Goal: Task Accomplishment & Management: Complete application form

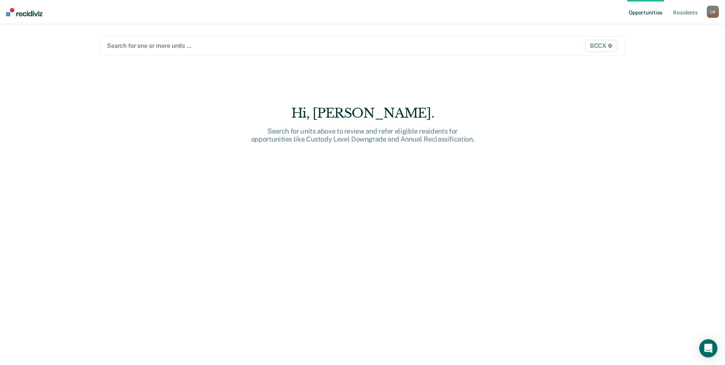
click at [142, 45] on div at bounding box center [285, 45] width 357 height 9
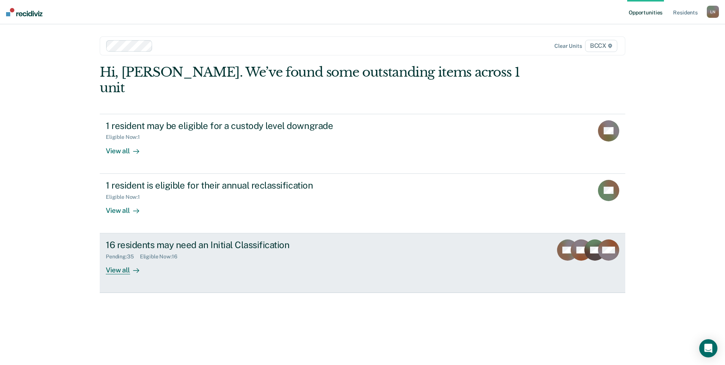
click at [127, 260] on div "View all" at bounding box center [127, 267] width 42 height 15
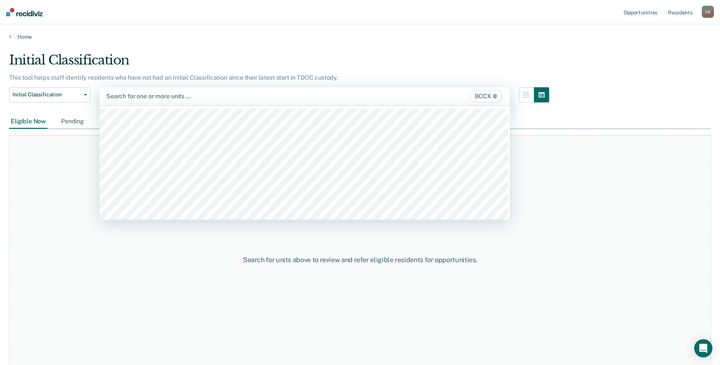
click at [145, 97] on div at bounding box center [244, 96] width 277 height 9
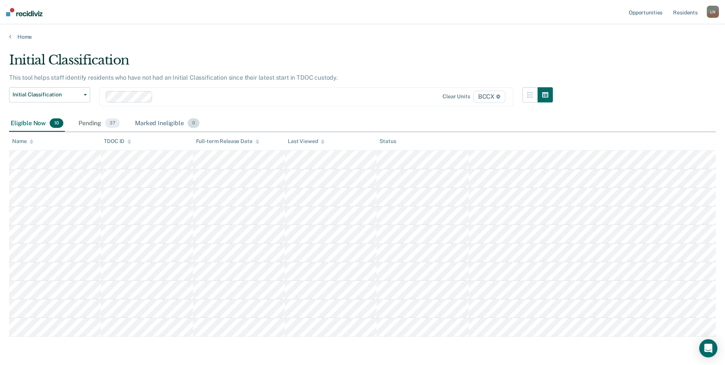
click at [159, 125] on div "Marked Ineligible 0" at bounding box center [168, 123] width 68 height 17
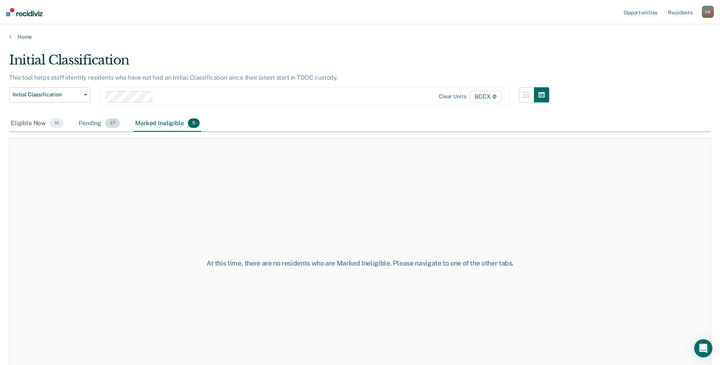
click at [101, 125] on div "Pending 37" at bounding box center [99, 123] width 44 height 17
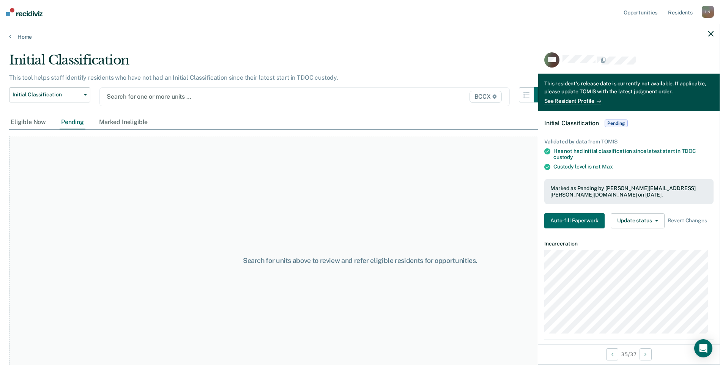
click at [143, 97] on div at bounding box center [245, 96] width 277 height 9
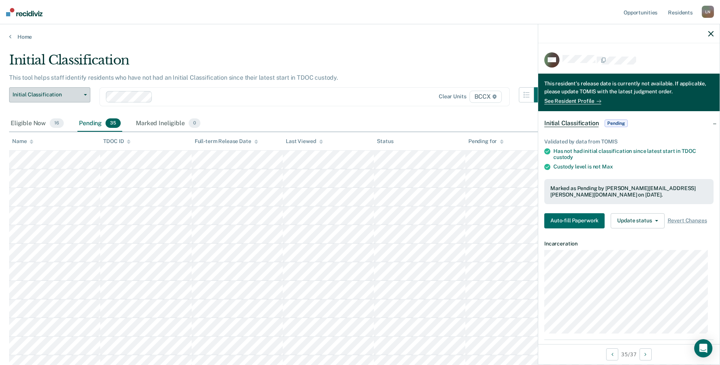
click at [76, 99] on button "Initial Classification" at bounding box center [49, 94] width 81 height 15
click at [148, 126] on div "Marked Ineligible 0" at bounding box center [168, 123] width 68 height 17
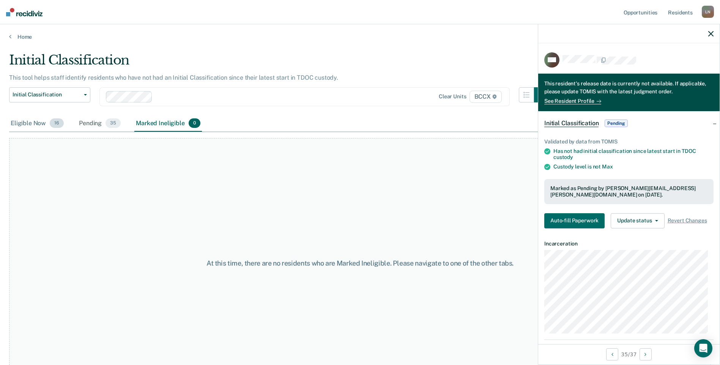
click at [44, 121] on div "Eligible Now 16" at bounding box center [37, 123] width 56 height 17
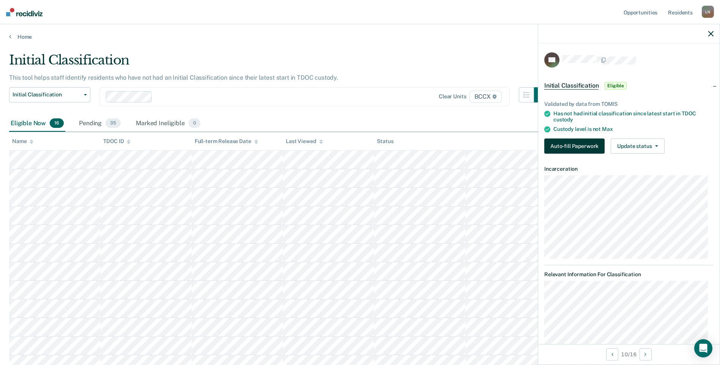
click at [597, 149] on button "Auto-fill Paperwork" at bounding box center [574, 145] width 60 height 15
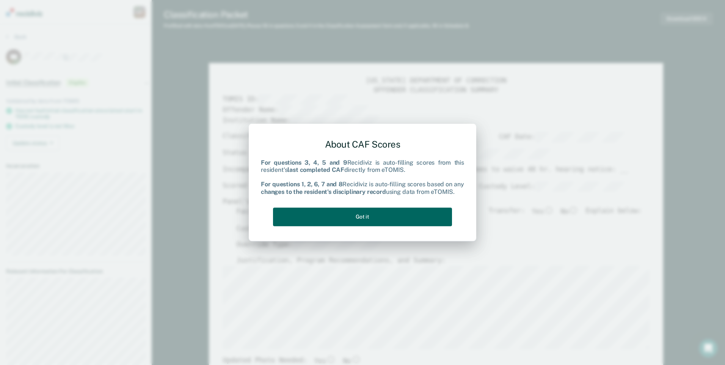
click at [399, 219] on button "Got it" at bounding box center [362, 216] width 179 height 19
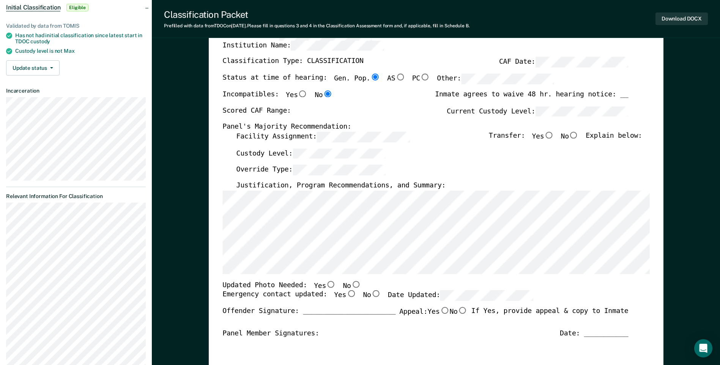
scroll to position [76, 0]
type textarea "x"
radio input "false"
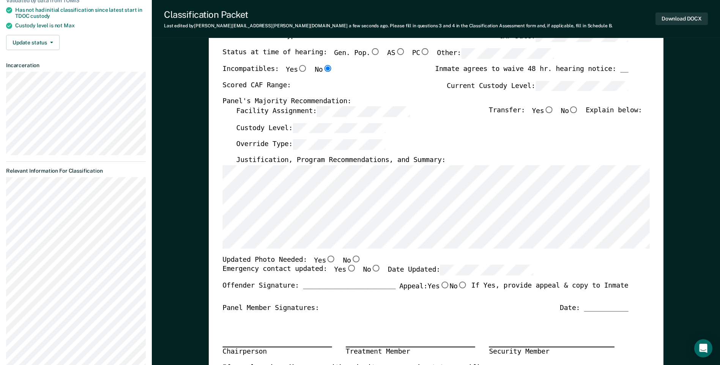
scroll to position [114, 0]
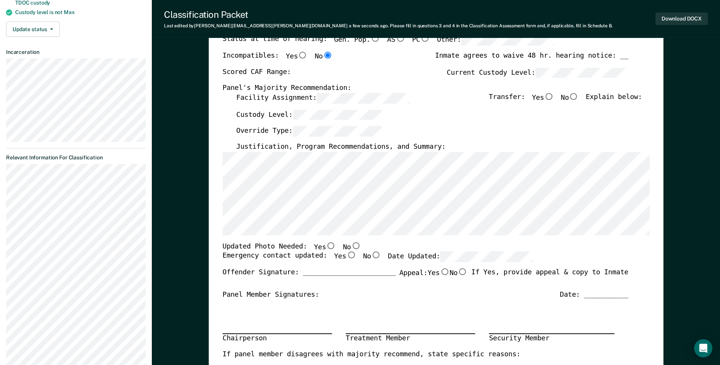
click at [351, 246] on input "No" at bounding box center [356, 245] width 10 height 7
type textarea "x"
radio input "true"
click at [346, 253] on input "Yes" at bounding box center [351, 254] width 10 height 7
type textarea "x"
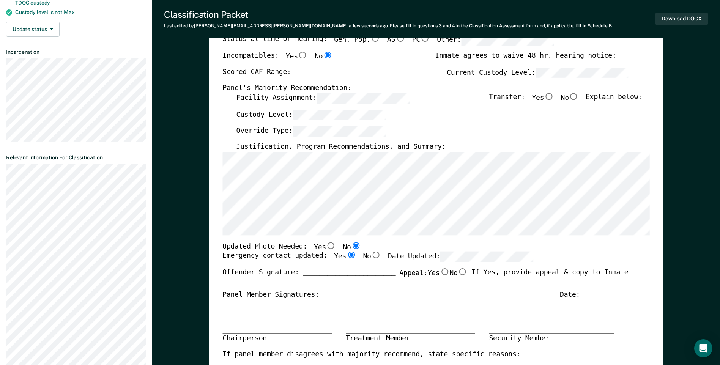
radio input "true"
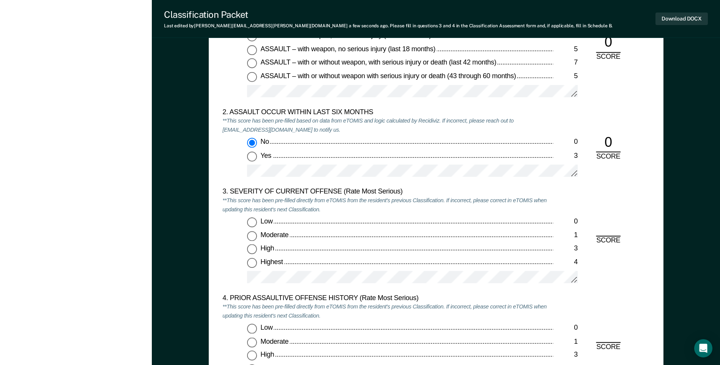
scroll to position [797, 0]
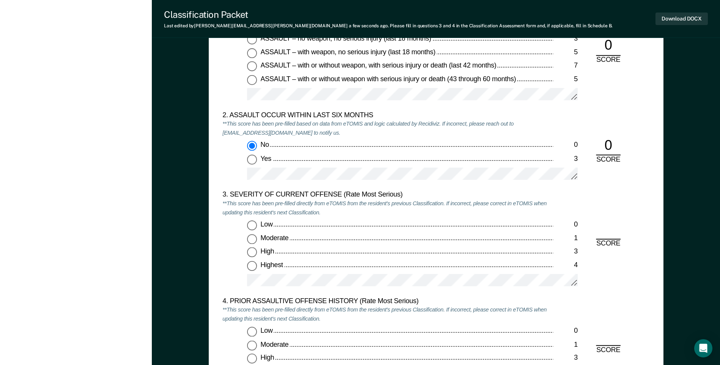
click at [253, 266] on input "Highest 4" at bounding box center [252, 266] width 10 height 10
type textarea "x"
radio input "true"
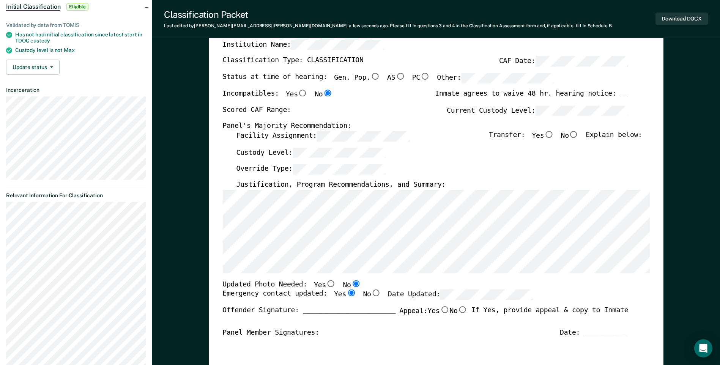
scroll to position [0, 0]
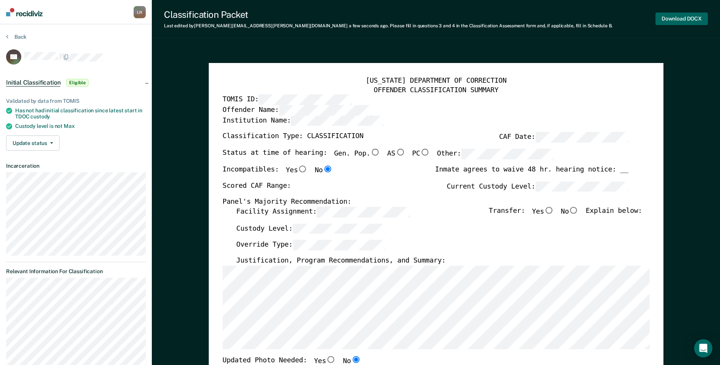
click at [676, 20] on button "Download DOCX" at bounding box center [681, 19] width 52 height 13
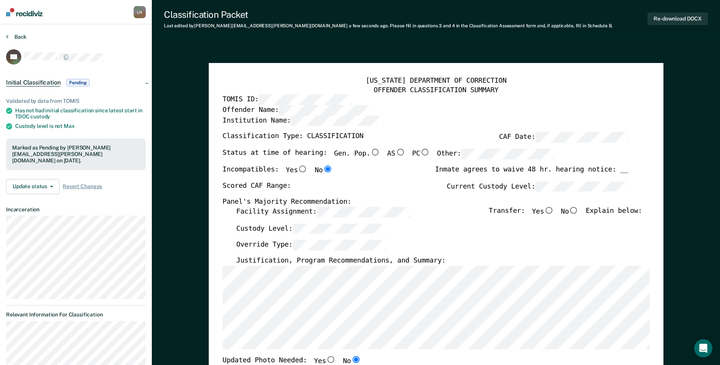
click at [23, 36] on button "Back" at bounding box center [16, 36] width 20 height 7
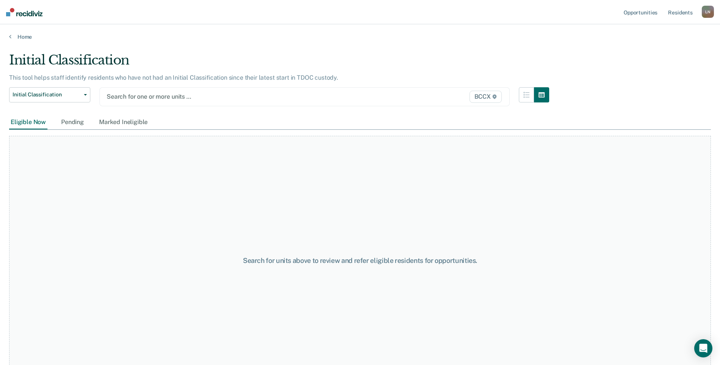
click at [144, 97] on div at bounding box center [245, 96] width 277 height 9
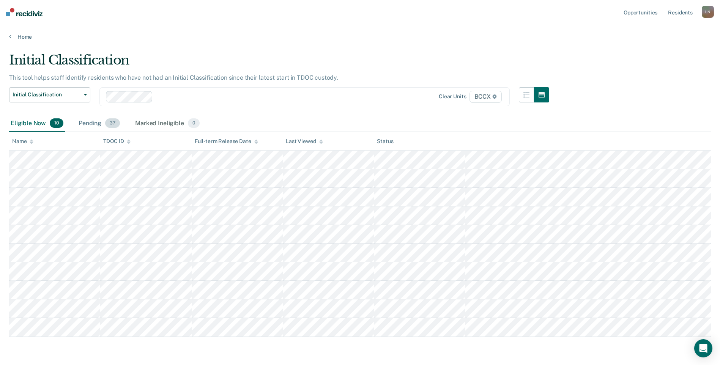
click at [90, 126] on div "Pending 37" at bounding box center [99, 123] width 44 height 17
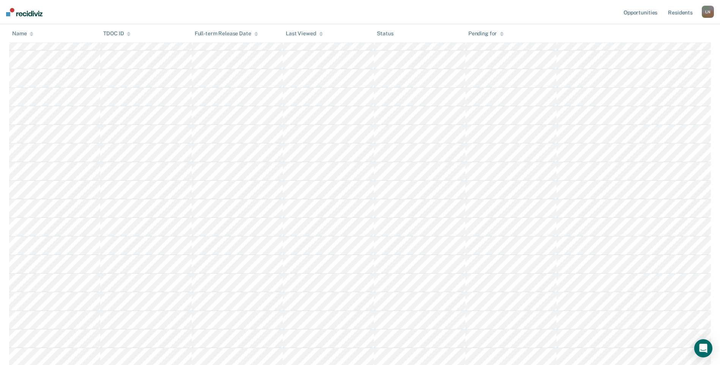
scroll to position [455, 0]
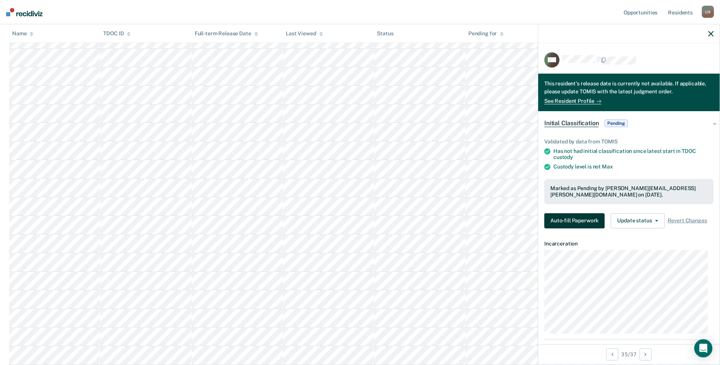
click at [556, 223] on button "Auto-fill Paperwork" at bounding box center [574, 220] width 60 height 15
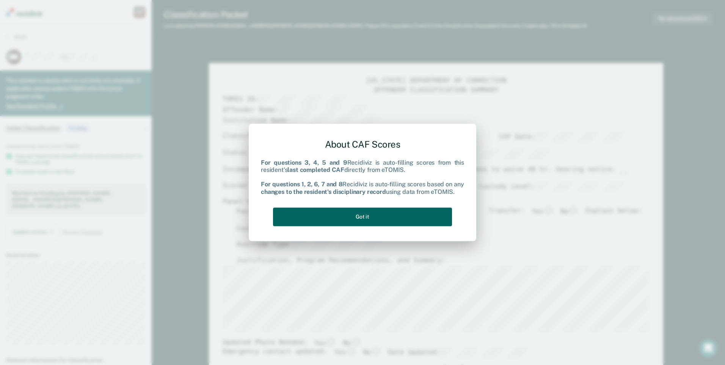
click at [397, 217] on button "Got it" at bounding box center [362, 216] width 179 height 19
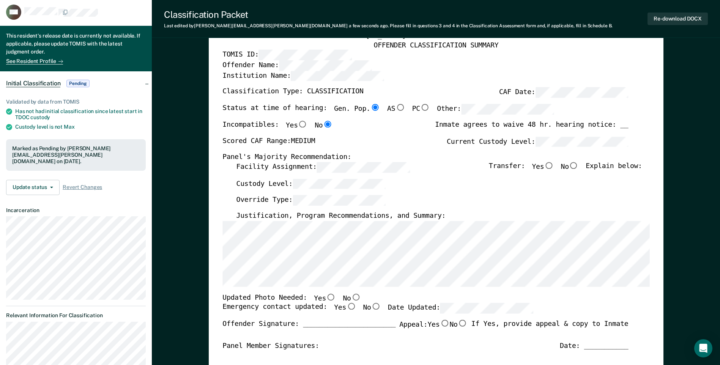
scroll to position [114, 0]
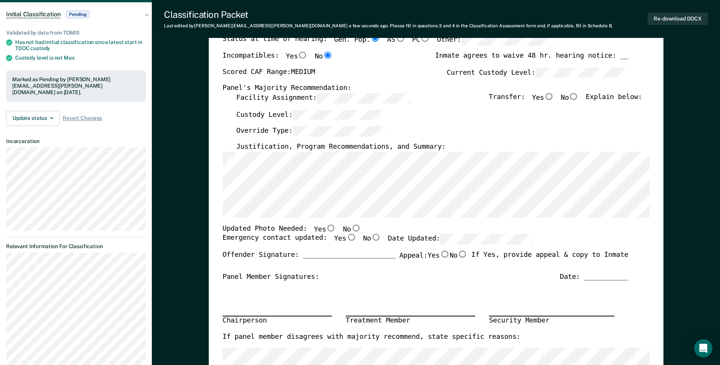
click at [351, 228] on input "No" at bounding box center [356, 227] width 10 height 7
type textarea "x"
radio input "true"
click at [346, 236] on input "Yes" at bounding box center [351, 237] width 10 height 7
type textarea "x"
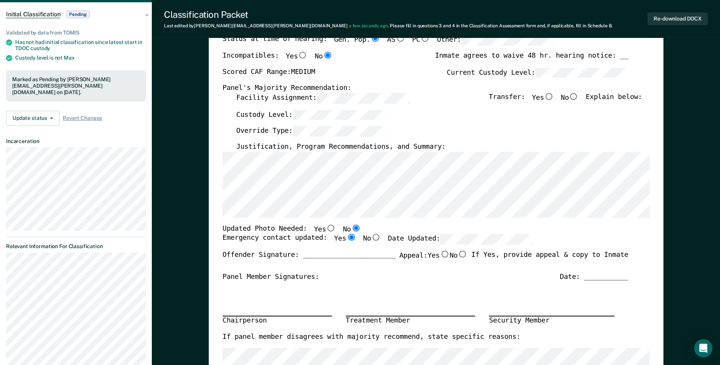
radio input "true"
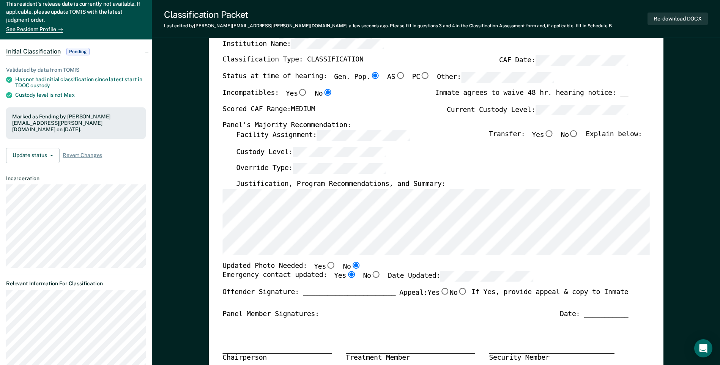
scroll to position [76, 0]
type textarea "x"
radio input "false"
type textarea "x"
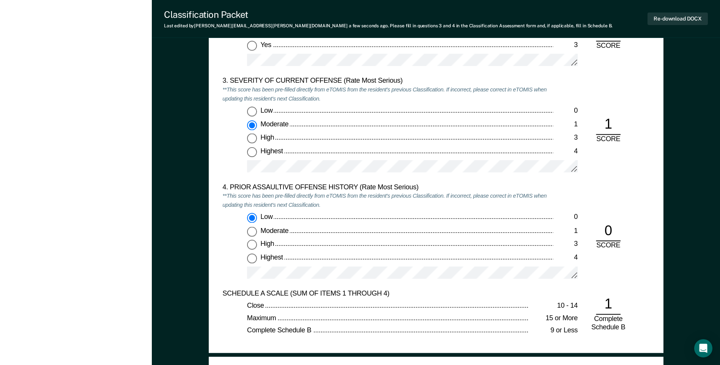
scroll to position [797, 0]
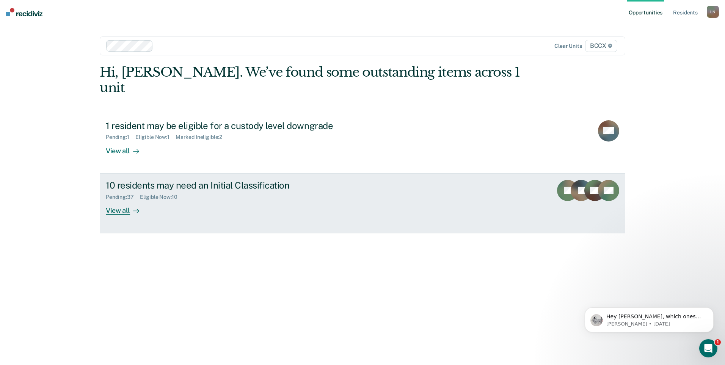
click at [129, 200] on div "View all" at bounding box center [127, 207] width 42 height 15
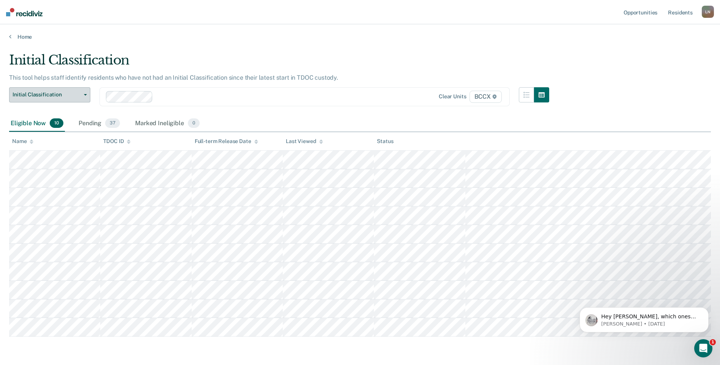
click at [63, 91] on button "Initial Classification" at bounding box center [49, 94] width 81 height 15
click at [100, 125] on div "Pending 37" at bounding box center [99, 123] width 44 height 17
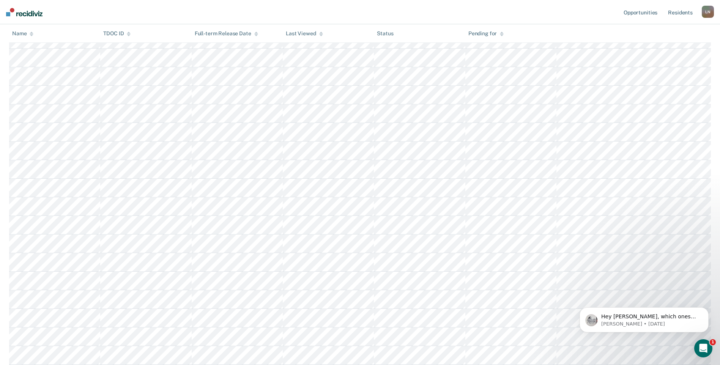
scroll to position [493, 0]
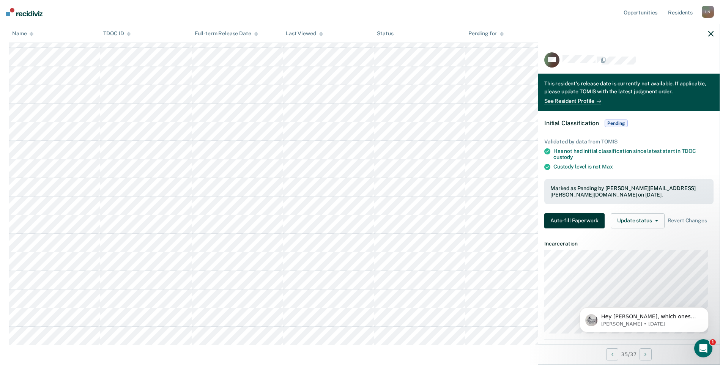
click at [578, 218] on button "Auto-fill Paperwork" at bounding box center [574, 220] width 60 height 15
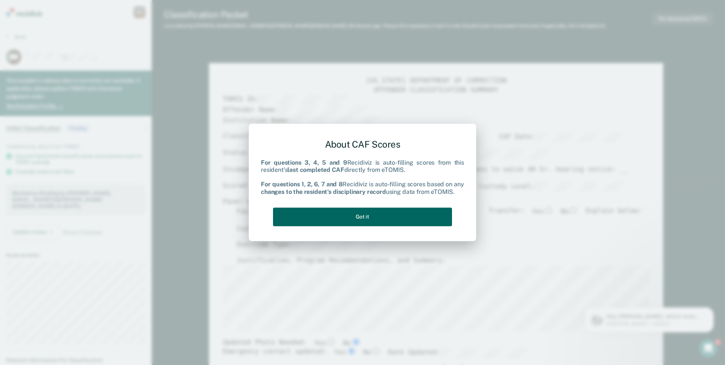
click at [325, 209] on button "Got it" at bounding box center [362, 216] width 179 height 19
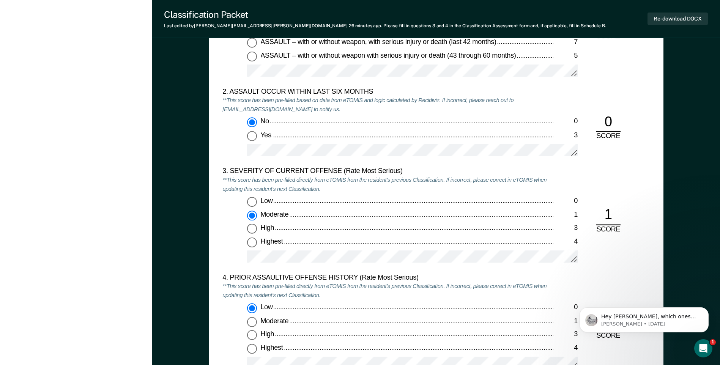
scroll to position [872, 0]
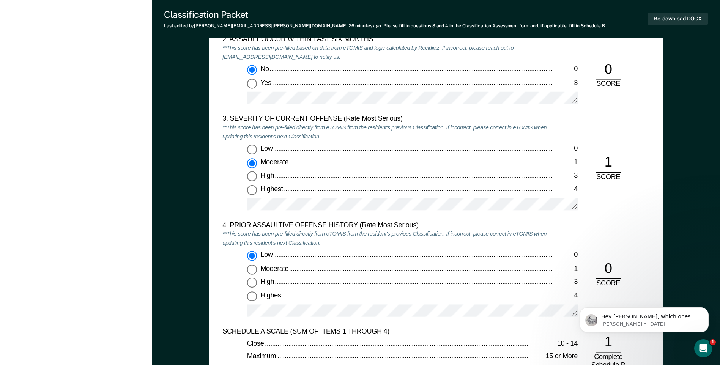
click at [253, 192] on input "Highest 4" at bounding box center [252, 190] width 10 height 10
type textarea "x"
radio input "false"
radio input "true"
click at [251, 294] on input "Highest 4" at bounding box center [252, 296] width 10 height 10
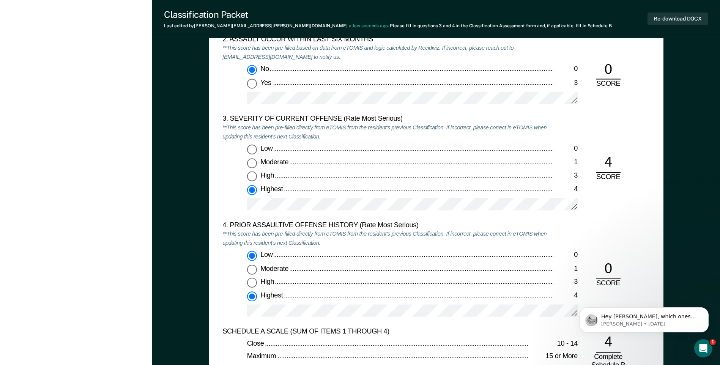
type textarea "x"
radio input "false"
radio input "true"
click at [251, 255] on input "Low 0" at bounding box center [252, 256] width 10 height 10
type textarea "x"
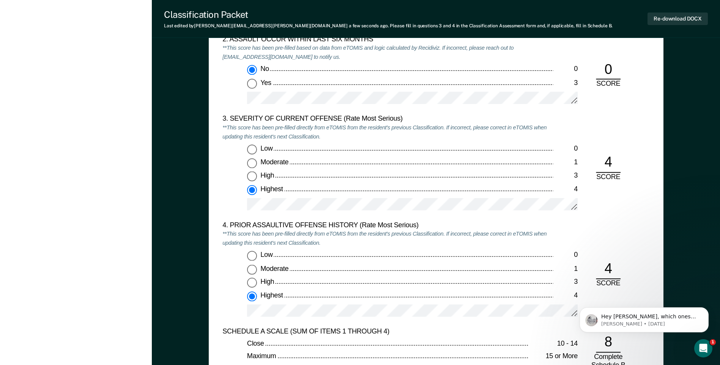
radio input "true"
radio input "false"
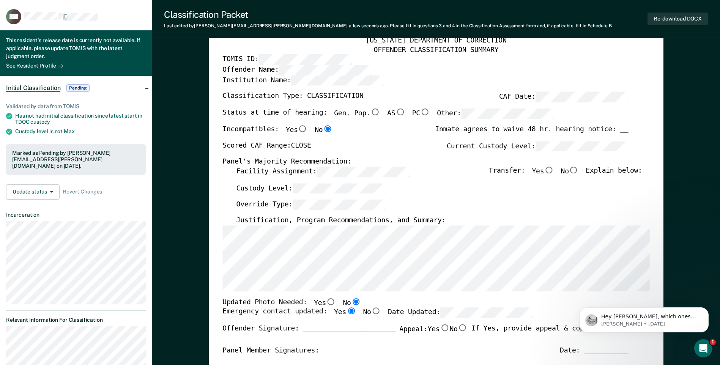
scroll to position [0, 0]
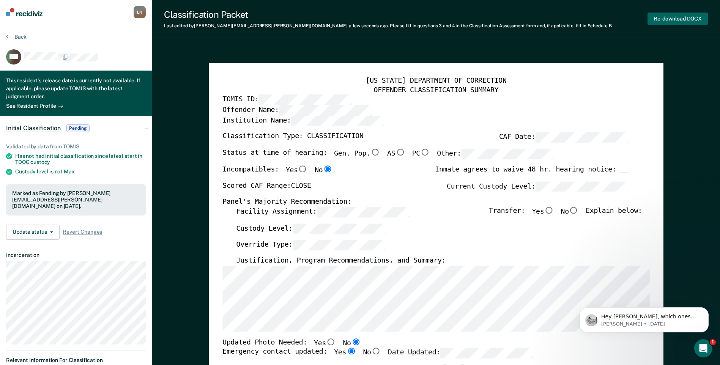
click at [669, 20] on button "Re-download DOCX" at bounding box center [677, 19] width 60 height 13
type textarea "x"
